Goal: Task Accomplishment & Management: Complete application form

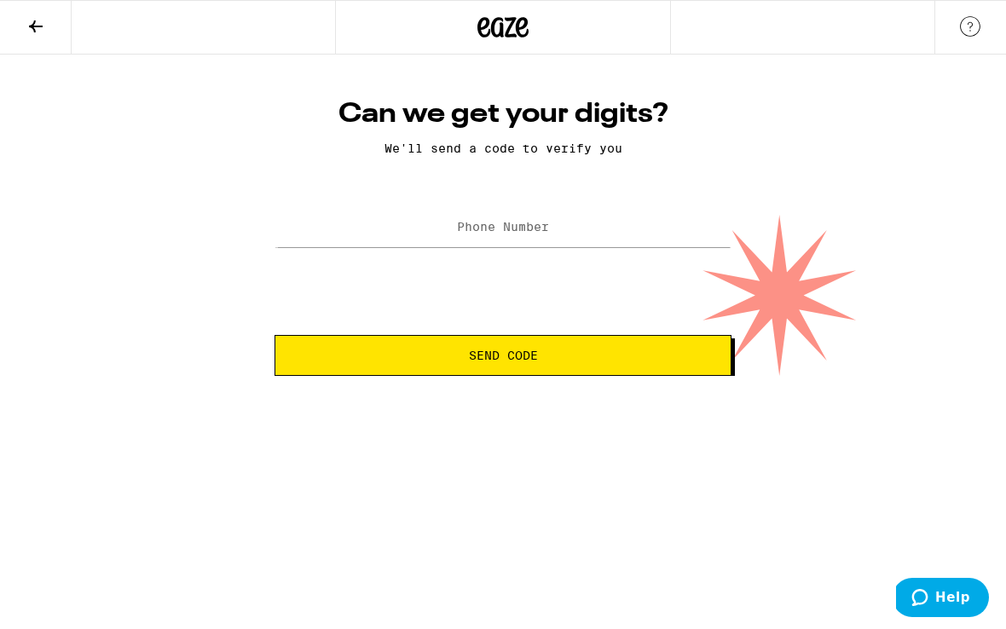
click at [519, 210] on div at bounding box center [503, 228] width 457 height 50
click at [516, 226] on label "Phone Number" at bounding box center [503, 227] width 92 height 14
click at [509, 240] on input "Phone Number" at bounding box center [503, 228] width 457 height 38
type input "[PHONE_NUMBER]"
click at [487, 353] on span "Send Code" at bounding box center [503, 356] width 69 height 12
